Goal: Information Seeking & Learning: Learn about a topic

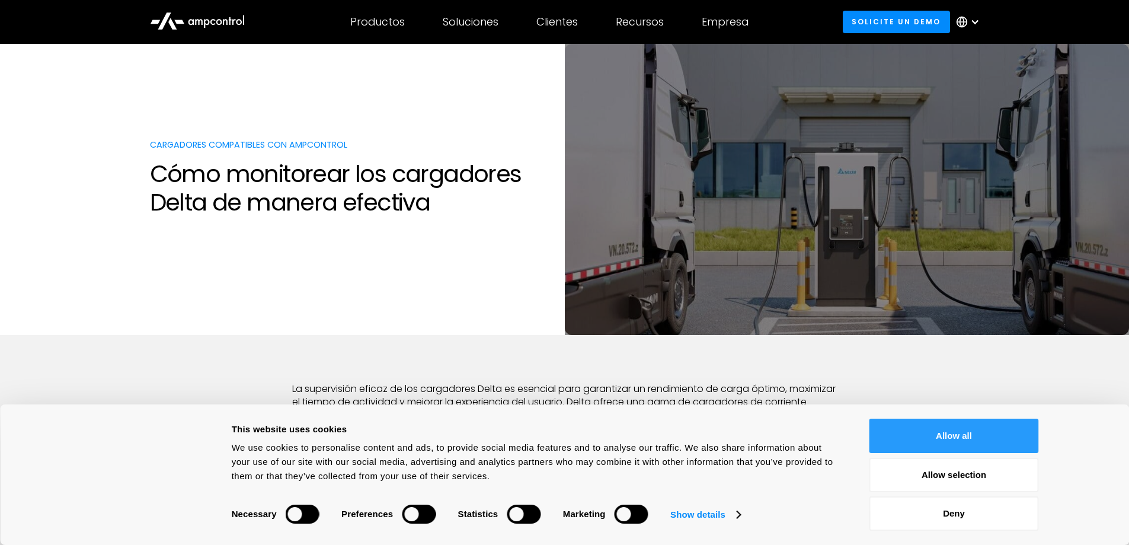
click at [941, 431] on button "Allow all" at bounding box center [953, 435] width 169 height 34
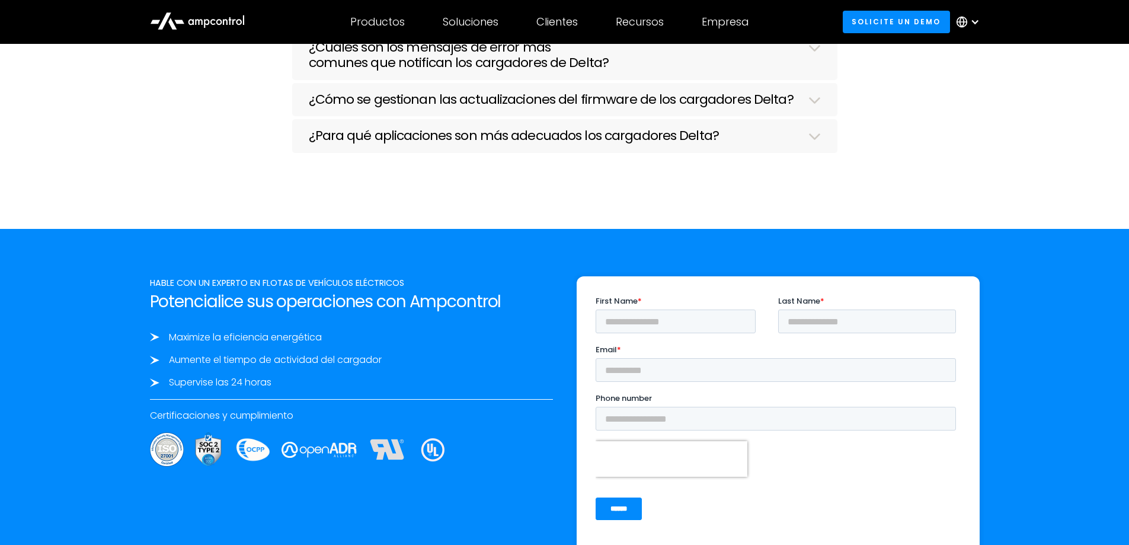
scroll to position [5215, 0]
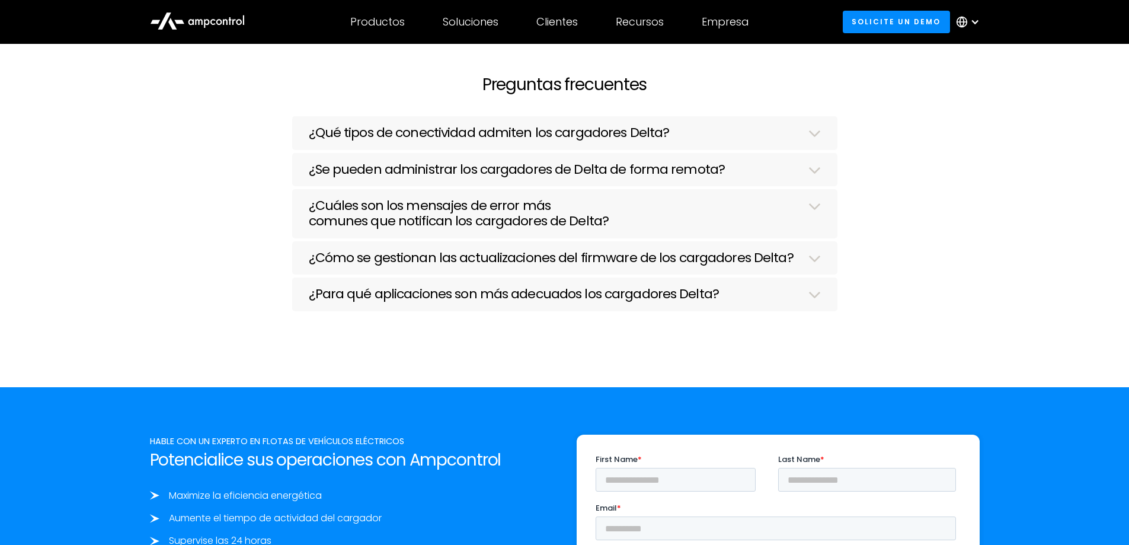
click at [810, 298] on img at bounding box center [814, 294] width 12 height 7
click at [813, 298] on img at bounding box center [814, 294] width 12 height 7
click at [610, 302] on h3 "¿Para qué aplicaciones son más adecuados los cargadores Delta?" at bounding box center [514, 293] width 410 height 15
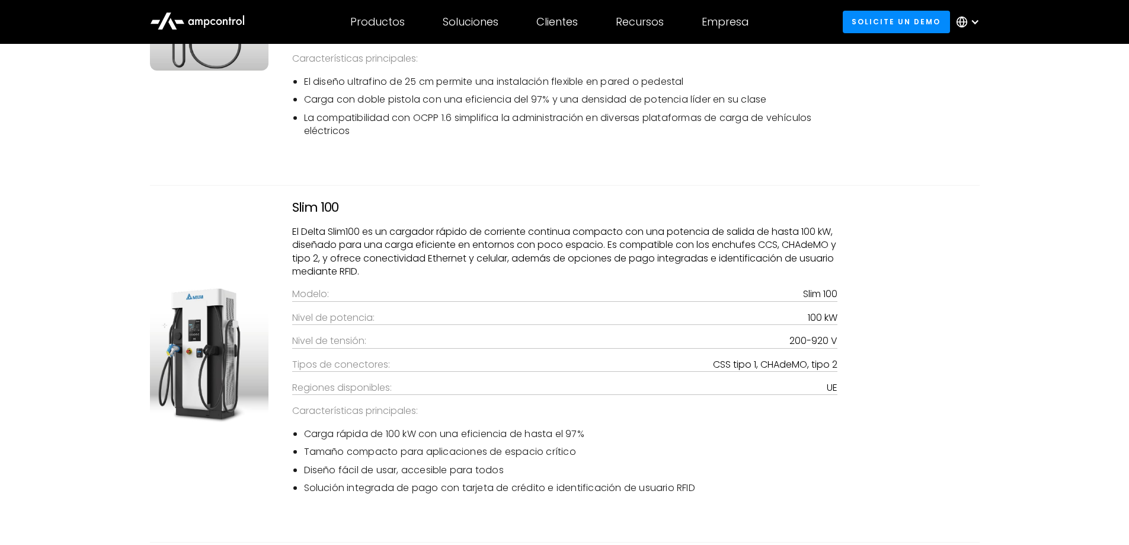
scroll to position [3951, 0]
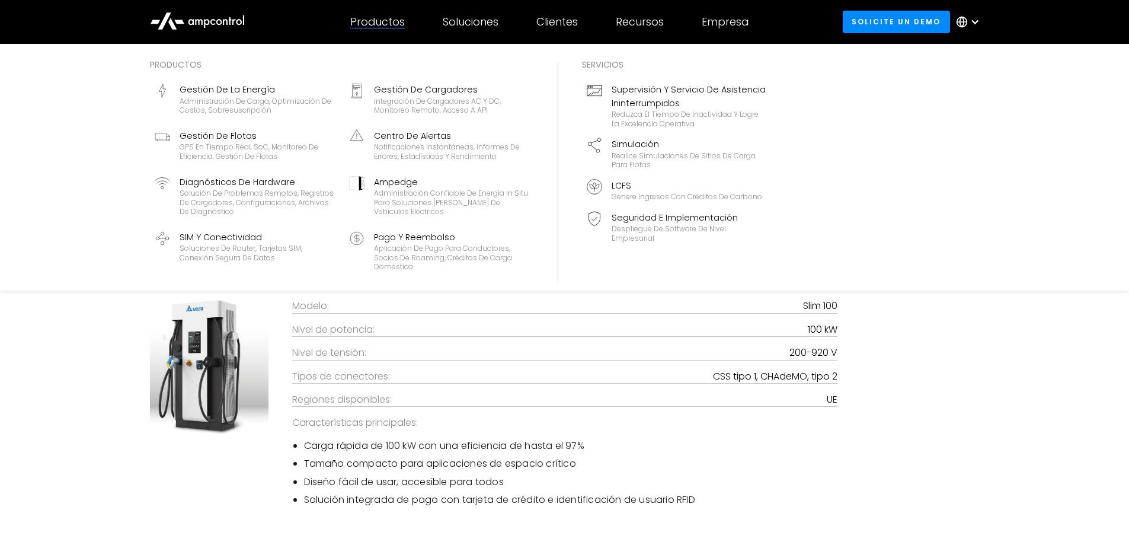
click at [381, 21] on div "Productos" at bounding box center [377, 21] width 55 height 13
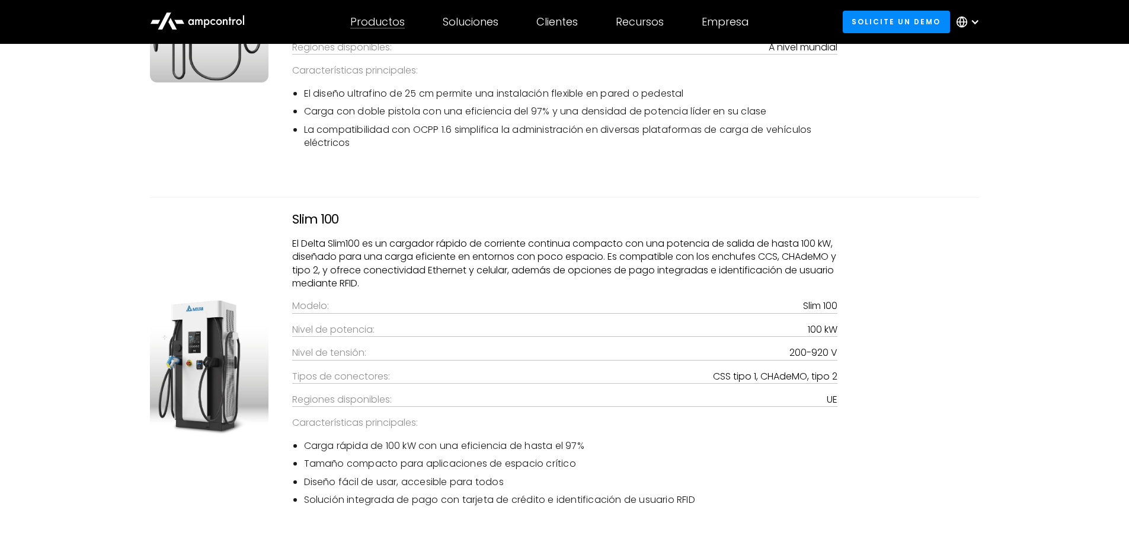
click at [371, 28] on div at bounding box center [377, 28] width 55 height 1
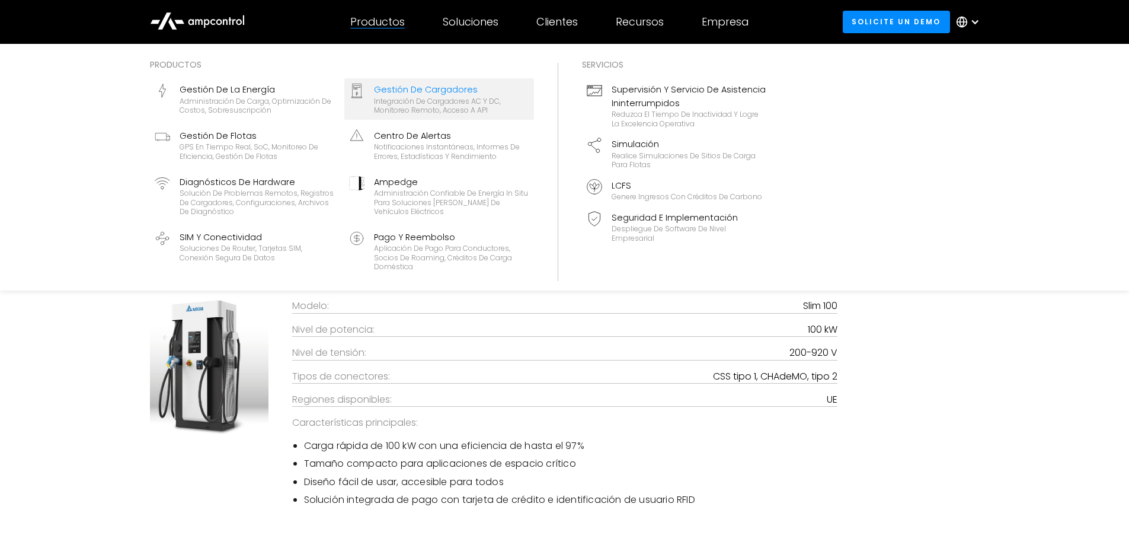
click at [406, 92] on div "Gestión de cargadores" at bounding box center [451, 89] width 155 height 13
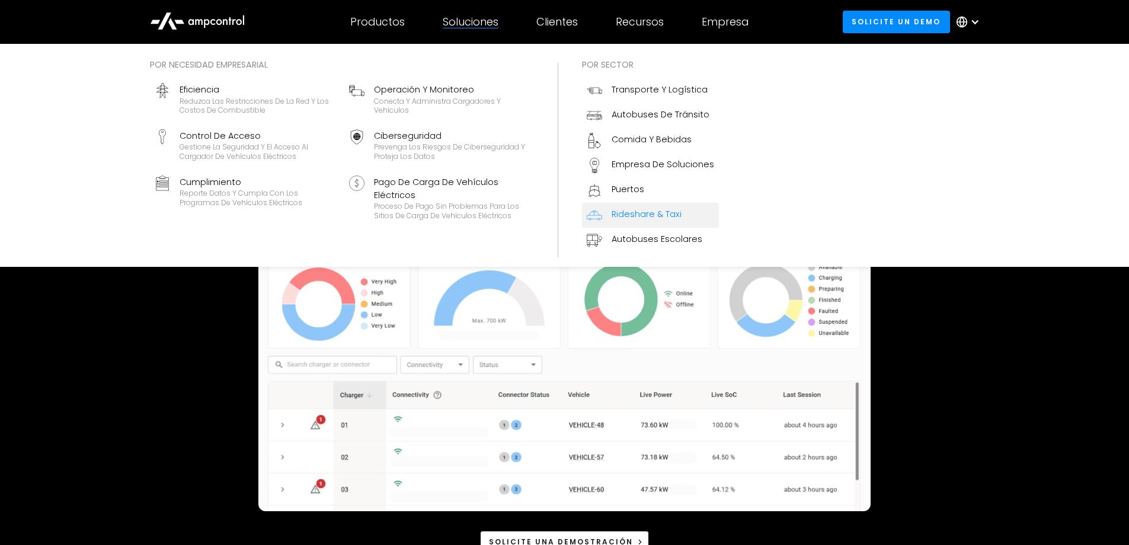
click at [620, 217] on div "Rideshare & Taxi" at bounding box center [647, 213] width 70 height 13
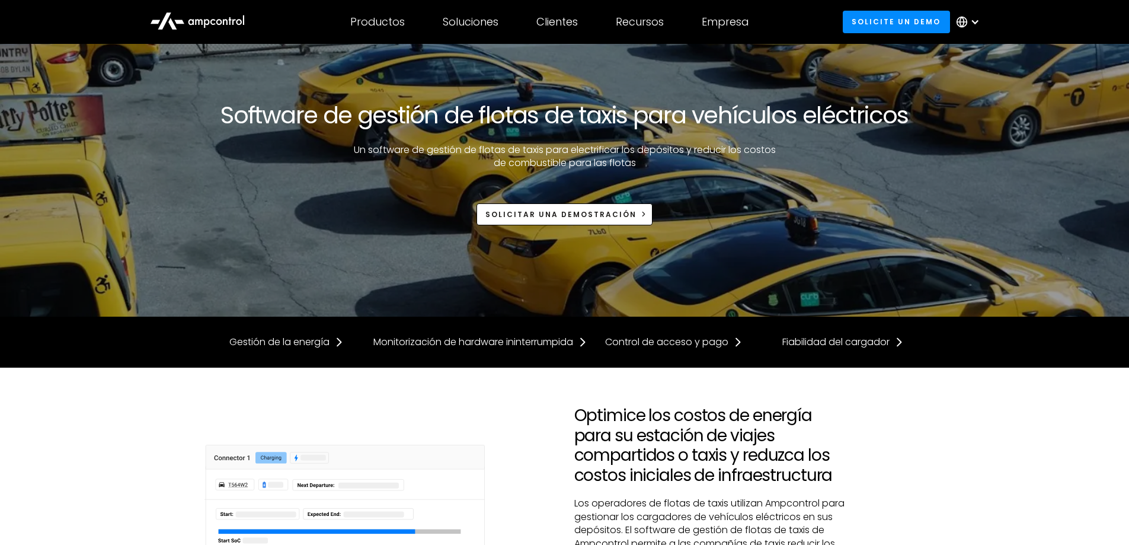
click at [973, 20] on div at bounding box center [974, 21] width 9 height 9
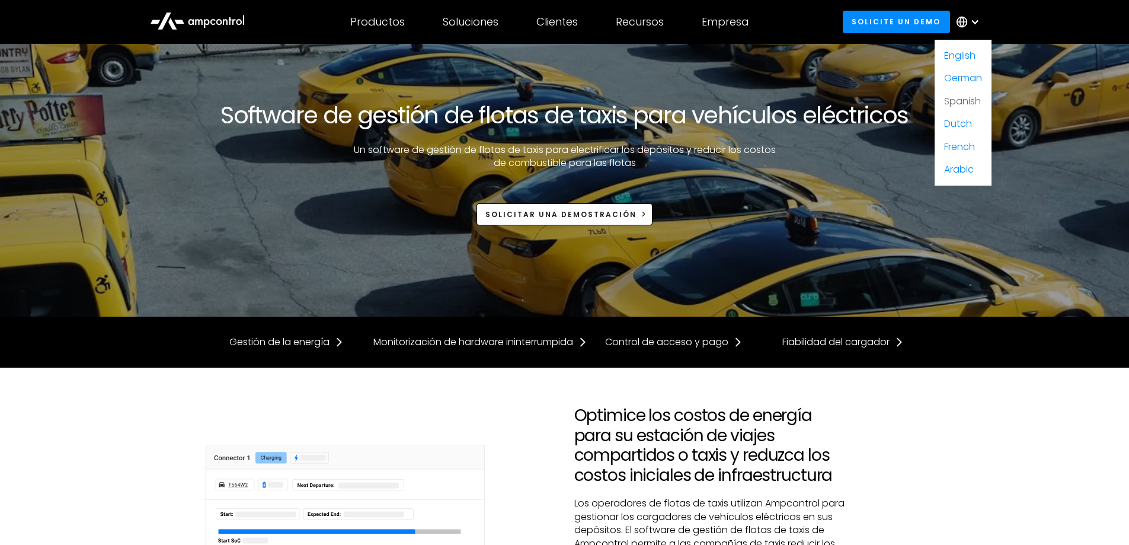
click at [970, 101] on link "Spanish" at bounding box center [962, 101] width 37 height 14
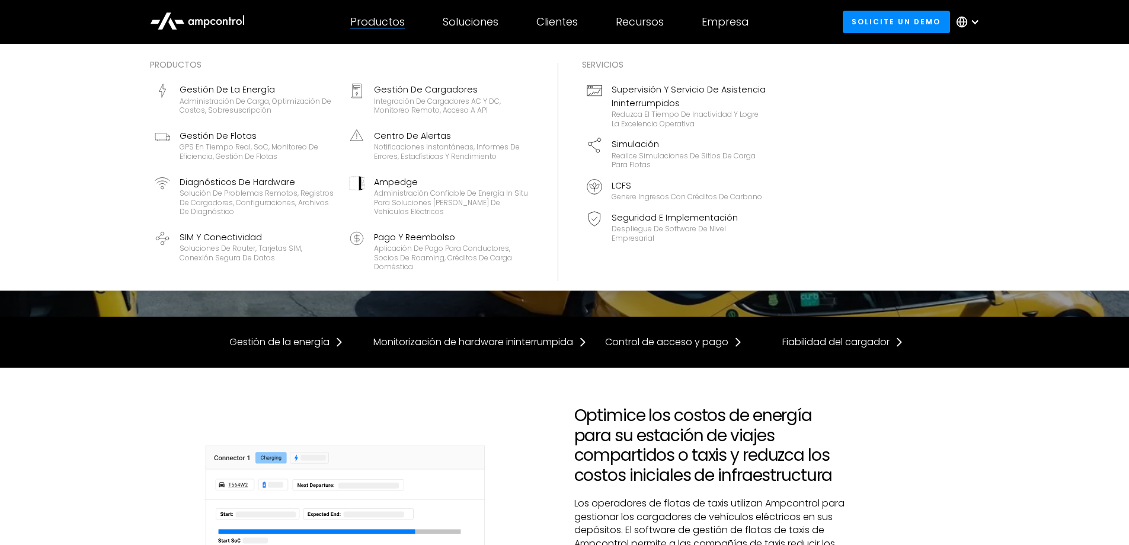
click at [382, 24] on div "Productos" at bounding box center [377, 21] width 55 height 13
click at [392, 93] on div "Gestión de cargadores" at bounding box center [451, 89] width 155 height 13
